Goal: Task Accomplishment & Management: Manage account settings

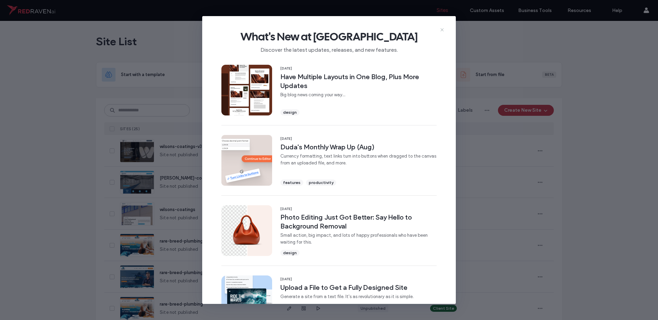
click at [440, 31] on icon at bounding box center [441, 29] width 5 height 5
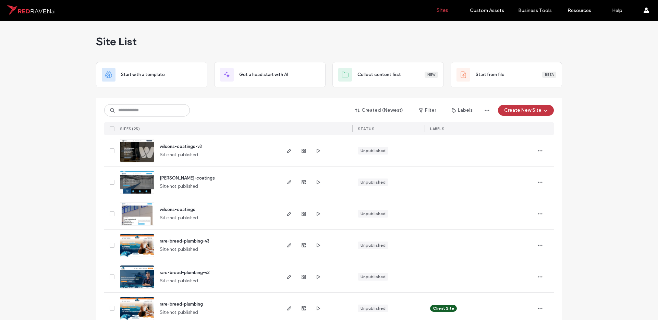
scroll to position [77, 0]
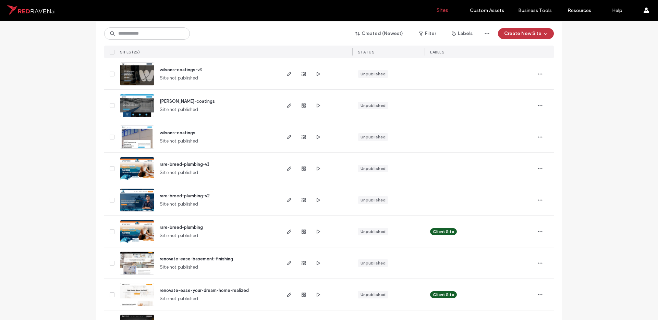
click at [141, 196] on img at bounding box center [137, 212] width 34 height 47
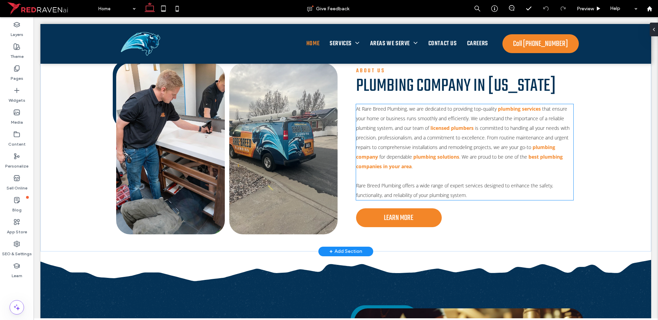
scroll to position [138, 0]
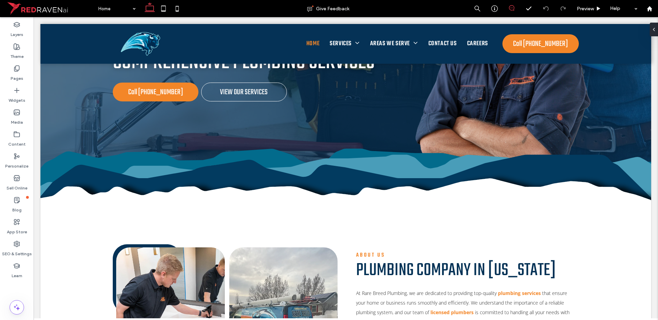
click at [515, 10] on span at bounding box center [511, 7] width 17 height 5
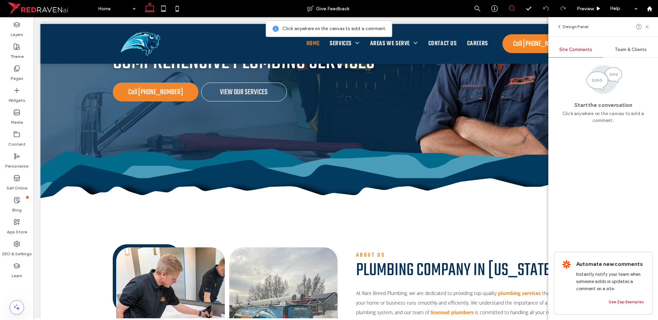
click at [630, 53] on div "Team & Clients" at bounding box center [630, 49] width 55 height 15
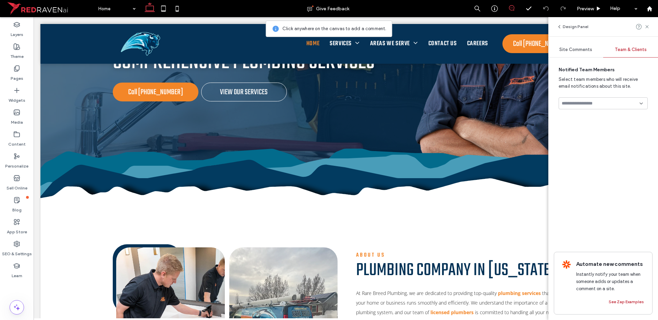
click at [599, 106] on input at bounding box center [600, 103] width 78 height 5
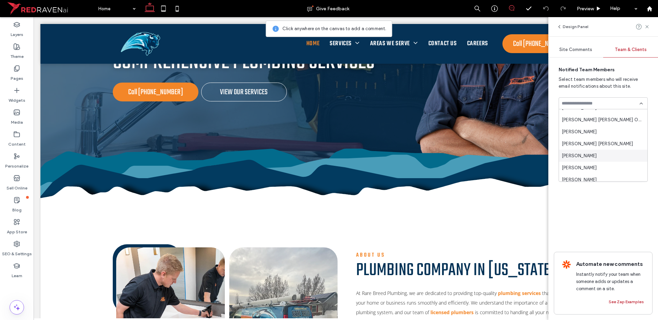
scroll to position [22, 0]
click at [582, 143] on span "Shena Dajao" at bounding box center [578, 141] width 35 height 7
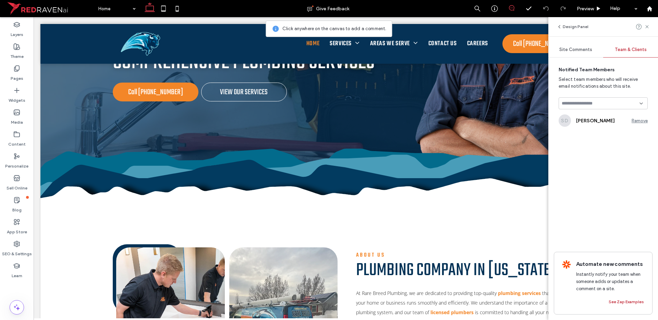
drag, startPoint x: 641, startPoint y: 125, endPoint x: 631, endPoint y: 112, distance: 16.3
click at [638, 124] on div "SD Shena Dajao Remove" at bounding box center [602, 120] width 89 height 12
click at [638, 123] on div "SD Shena Dajao Remove" at bounding box center [602, 120] width 89 height 12
click at [635, 122] on div "Remove" at bounding box center [639, 120] width 16 height 5
click at [592, 104] on input at bounding box center [600, 103] width 78 height 5
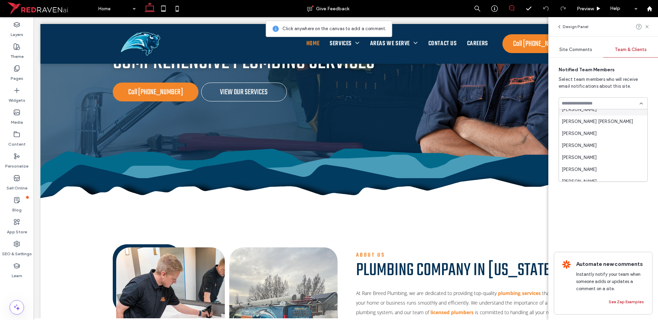
scroll to position [96, 0]
click at [589, 149] on span "John Aquiatan" at bounding box center [578, 151] width 35 height 7
click at [633, 120] on div "Remove" at bounding box center [639, 120] width 16 height 5
click at [598, 101] on input at bounding box center [600, 103] width 78 height 5
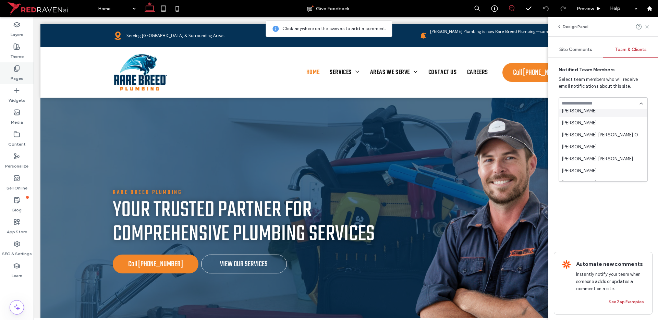
click at [16, 75] on label "Pages" at bounding box center [17, 77] width 13 height 10
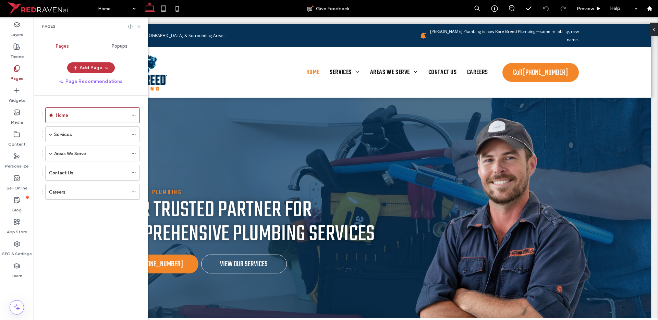
click at [67, 113] on label "Home" at bounding box center [62, 115] width 12 height 12
drag, startPoint x: 656, startPoint y: 5, endPoint x: 651, endPoint y: 9, distance: 6.1
click at [656, 5] on div at bounding box center [329, 160] width 658 height 320
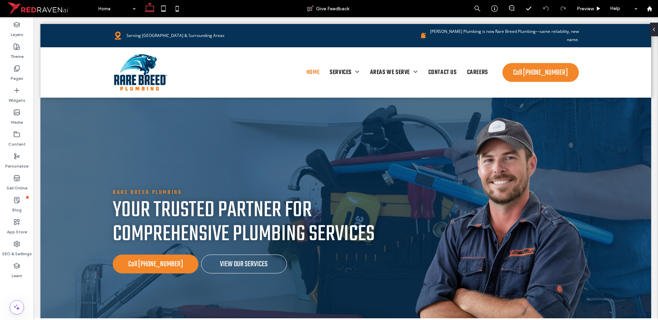
click at [651, 9] on div at bounding box center [329, 160] width 658 height 320
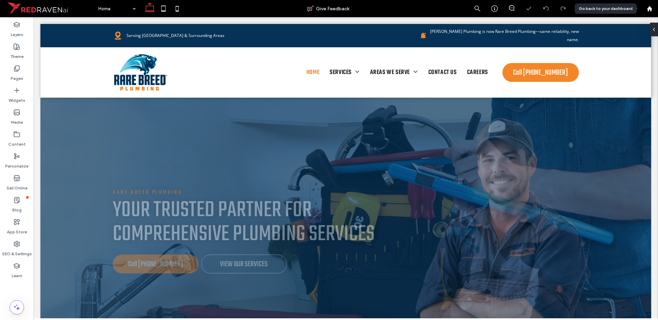
click at [651, 9] on icon at bounding box center [649, 9] width 6 height 6
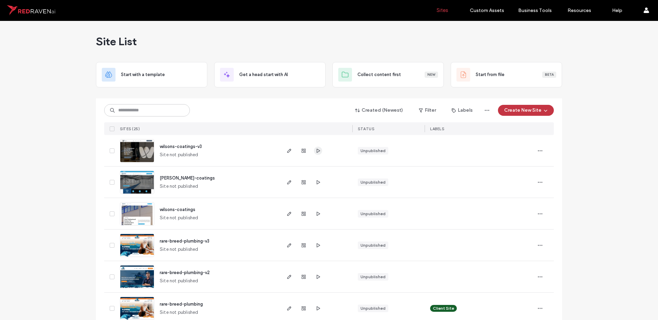
click at [317, 152] on icon "button" at bounding box center [317, 150] width 5 height 5
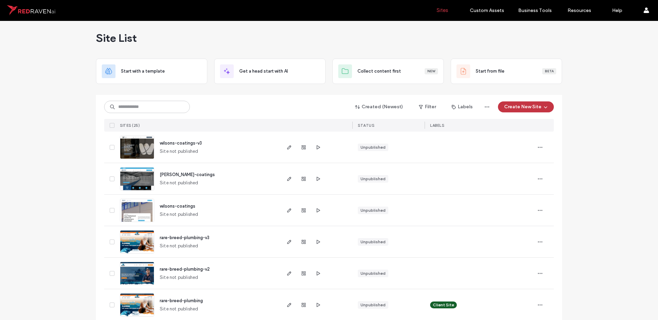
scroll to position [4, 0]
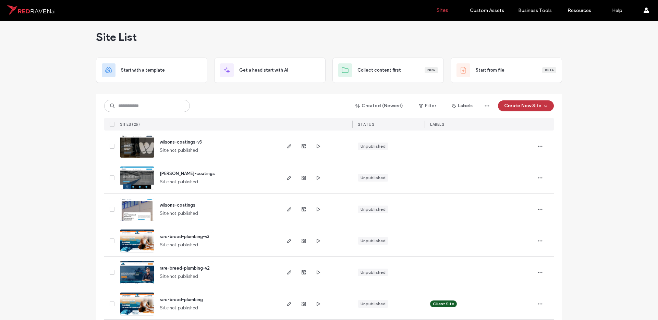
click at [310, 211] on div at bounding box center [303, 209] width 37 height 31
click at [315, 210] on icon "button" at bounding box center [317, 209] width 5 height 5
